Goal: Understand process/instructions

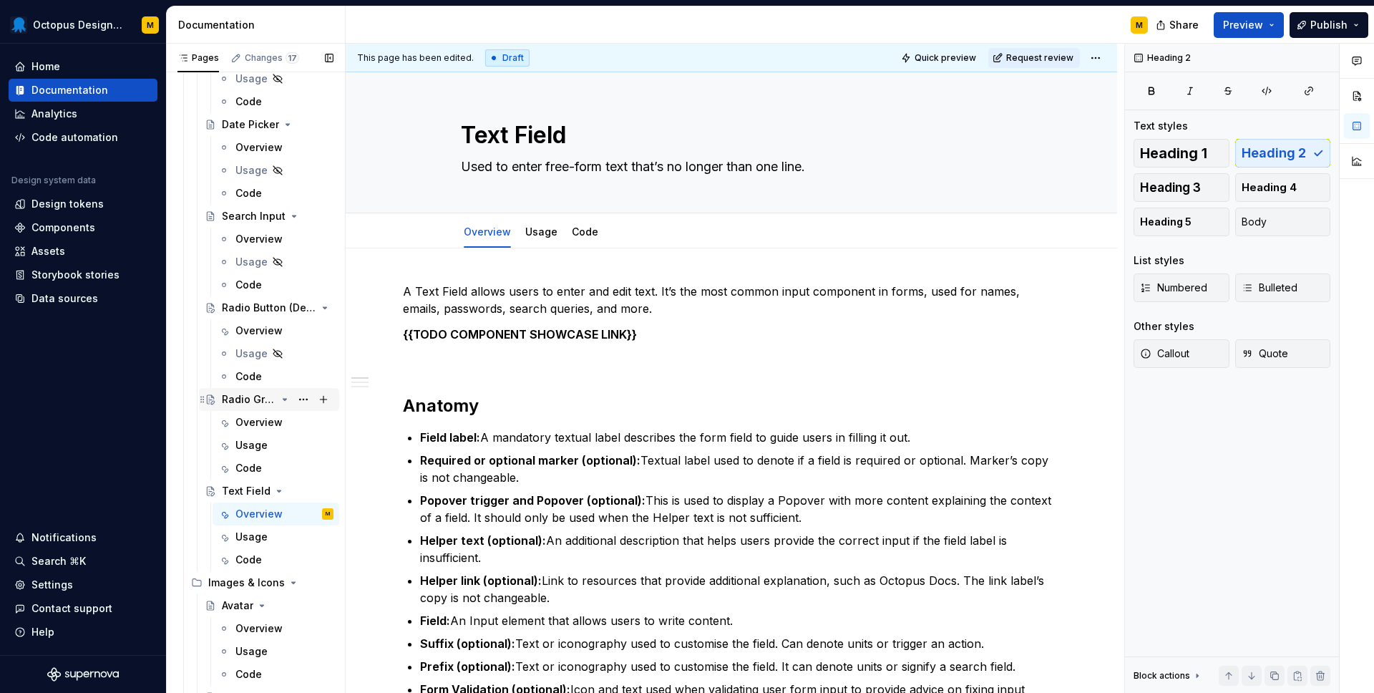
scroll to position [6, 0]
click at [404, 291] on p "A Text Field allows users to enter and edit text. It’s the most common input co…" at bounding box center [731, 300] width 657 height 34
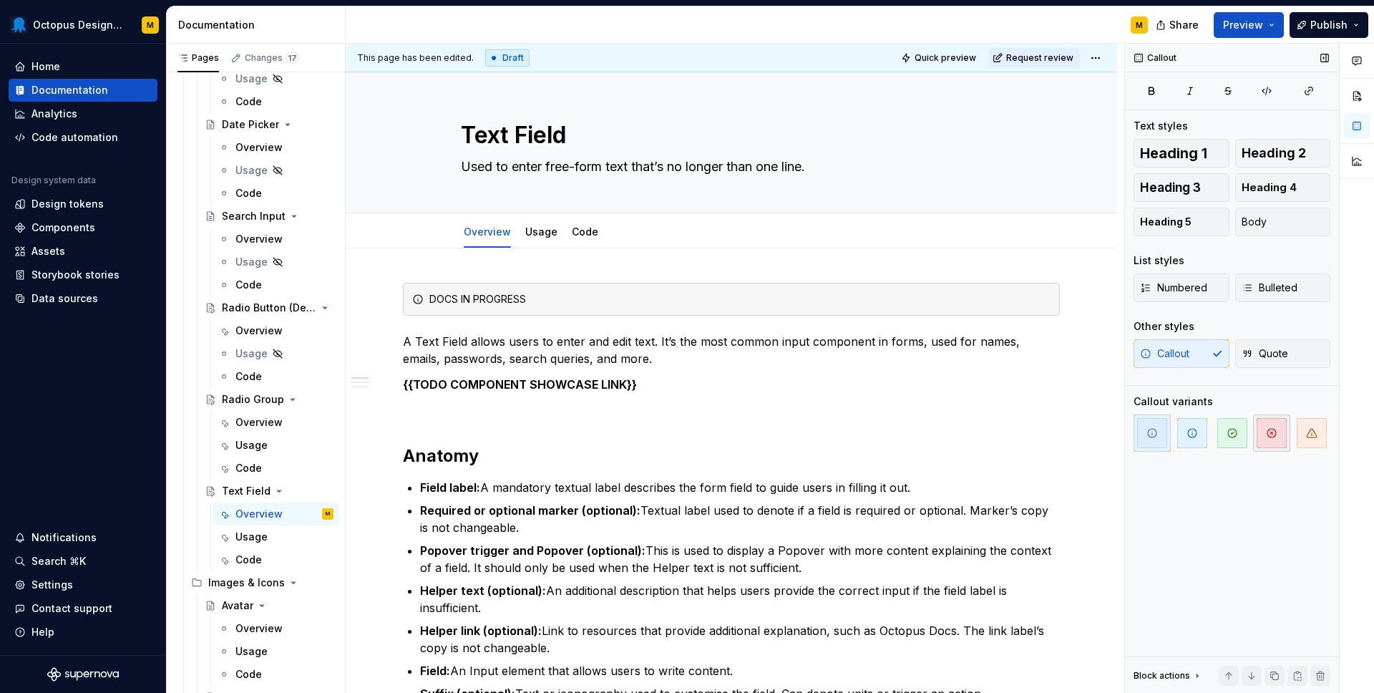
click at [1263, 434] on span "button" at bounding box center [1272, 433] width 30 height 30
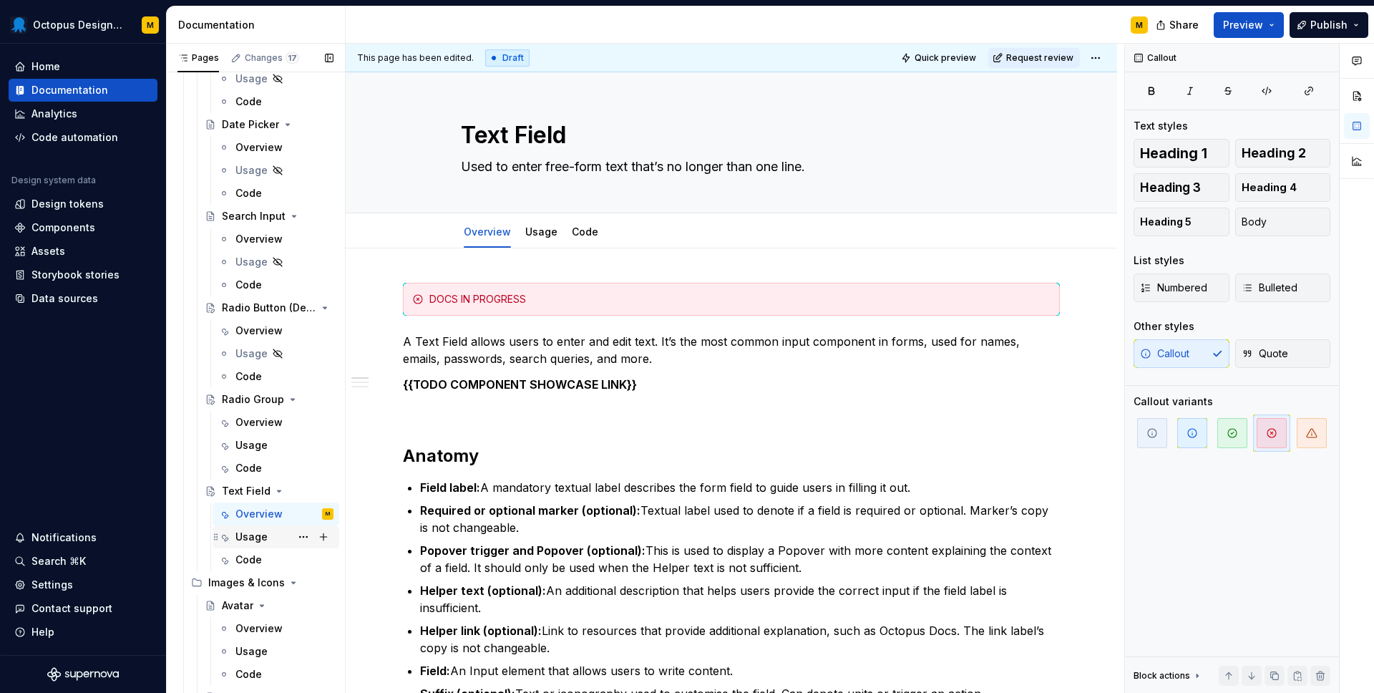
click at [261, 536] on div "Usage" at bounding box center [251, 537] width 32 height 14
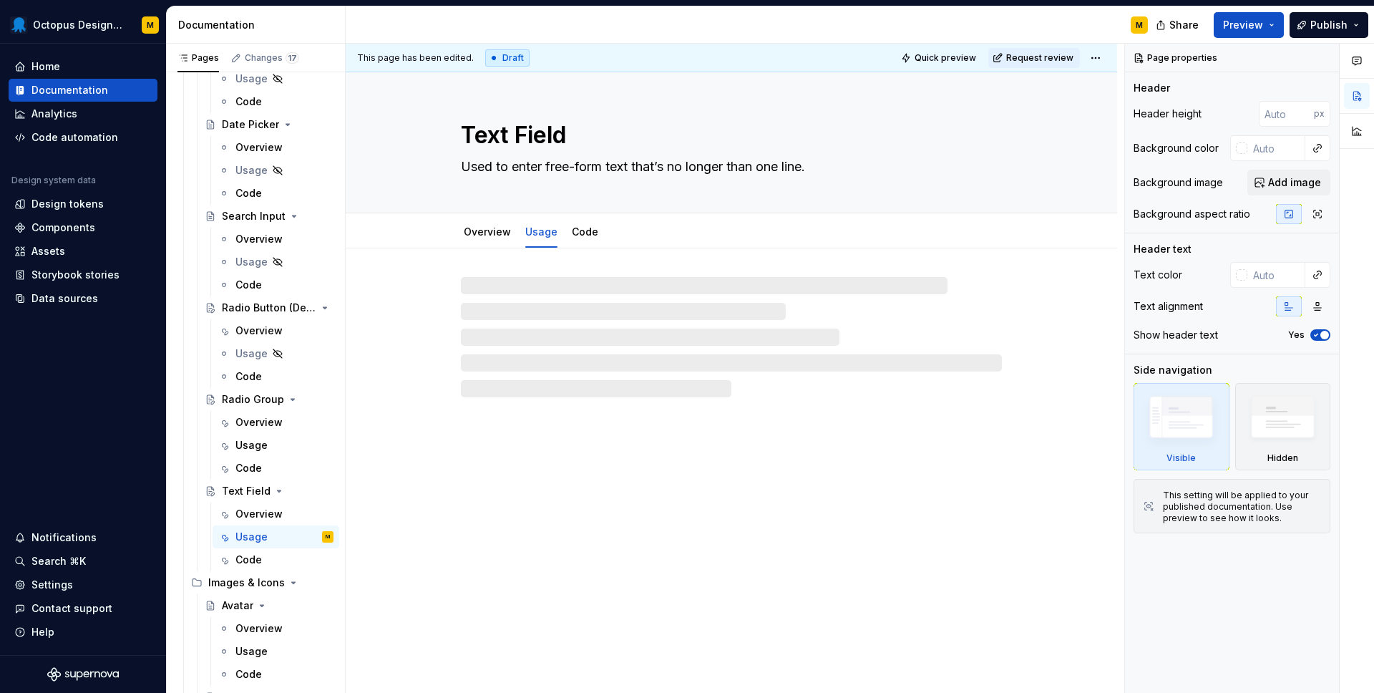
click at [463, 277] on div at bounding box center [732, 322] width 772 height 149
type textarea "*"
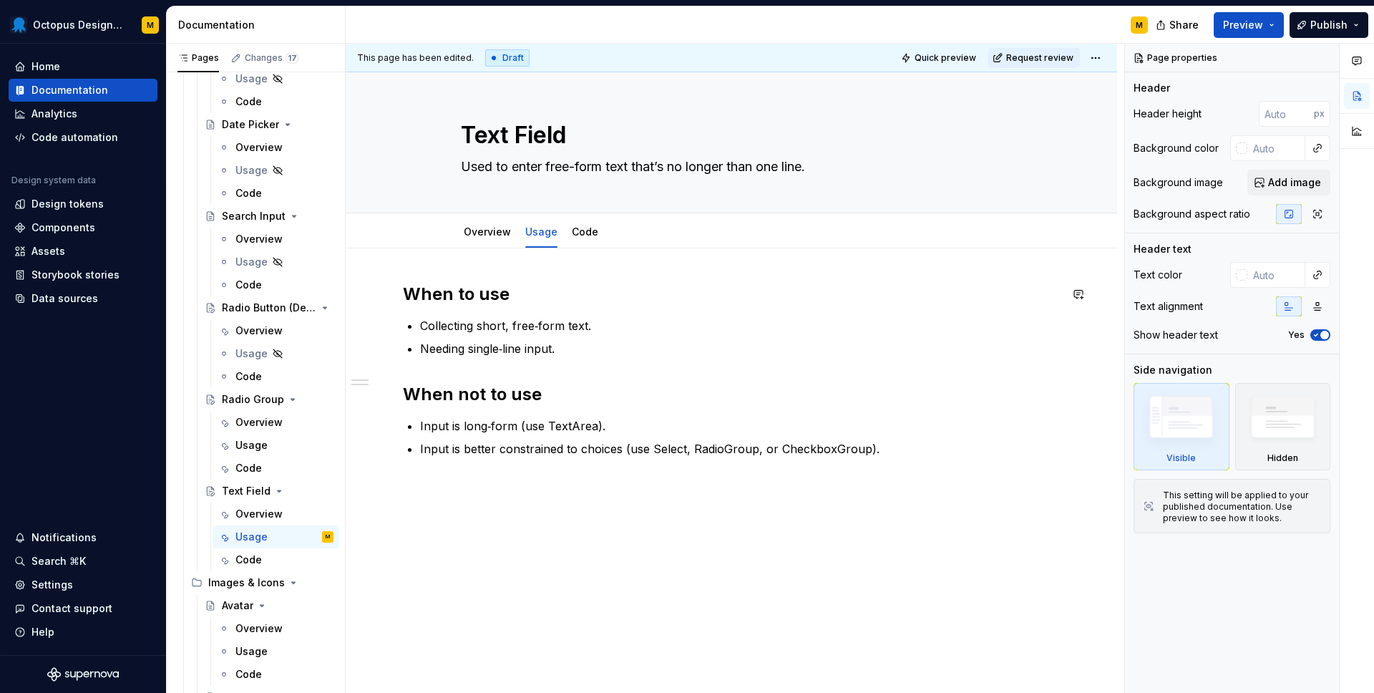
click at [434, 274] on div "When to use Collecting short, free‑form text. Needing single‑line input. When n…" at bounding box center [732, 465] width 772 height 434
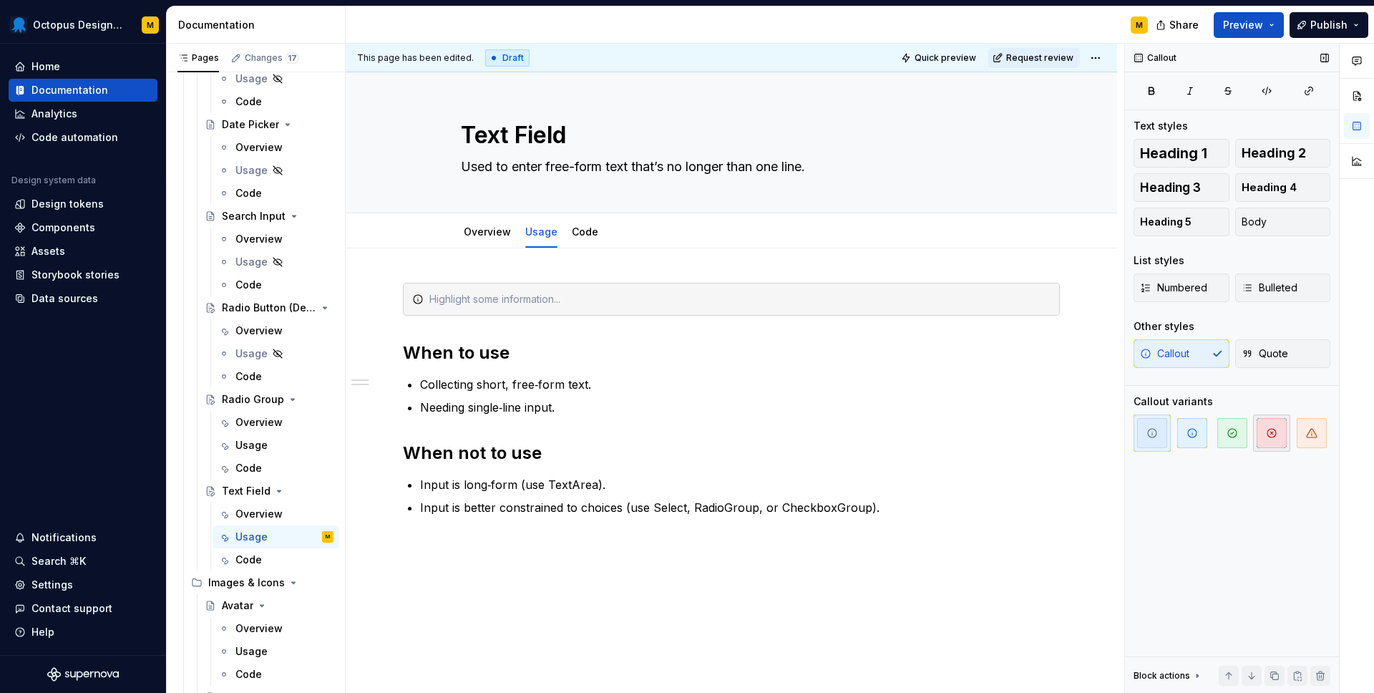
click at [1269, 434] on icon "button" at bounding box center [1271, 432] width 11 height 11
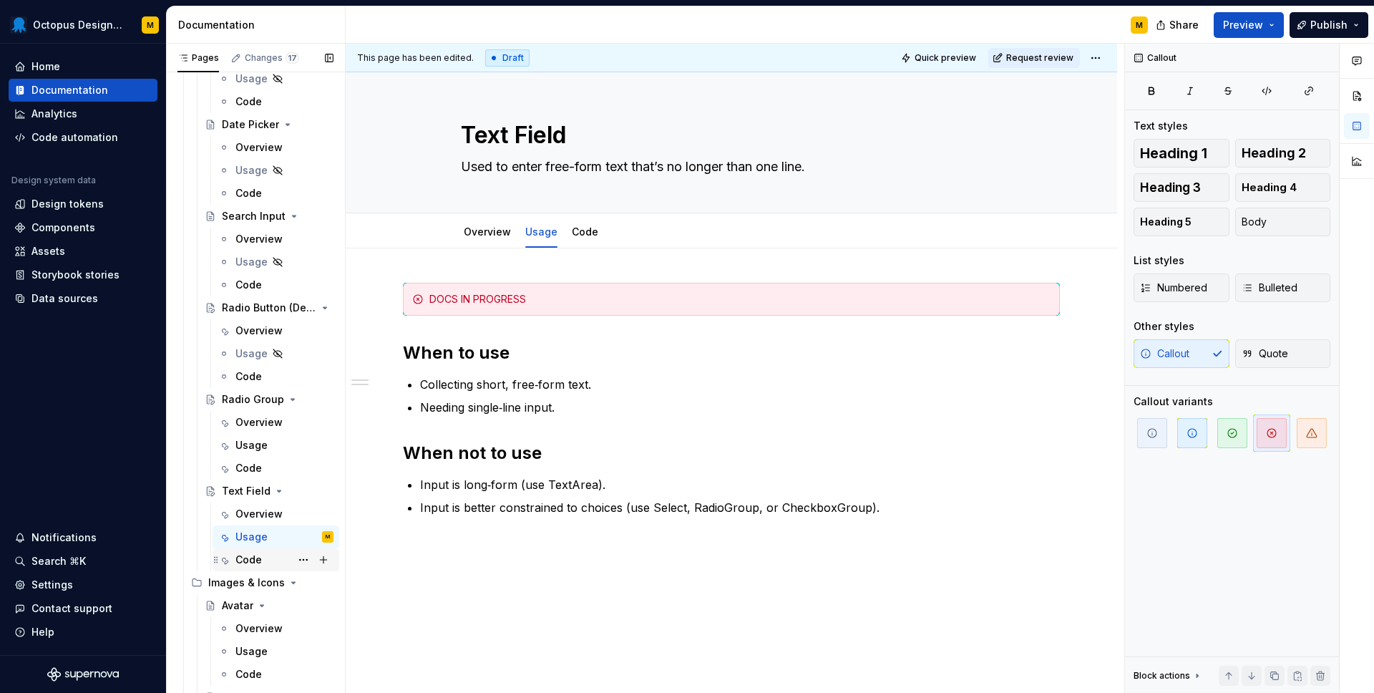
click at [254, 556] on div "Code" at bounding box center [248, 560] width 26 height 14
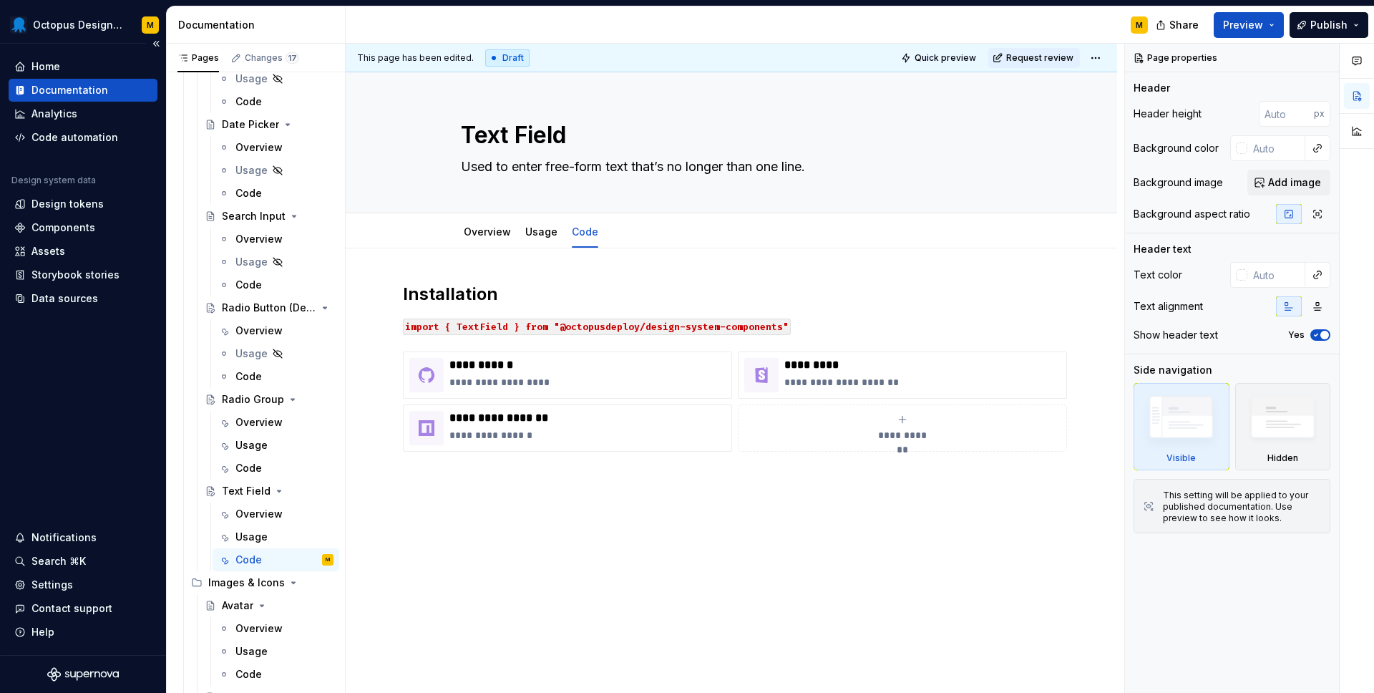
type textarea "*"
